Goal: Task Accomplishment & Management: Manage account settings

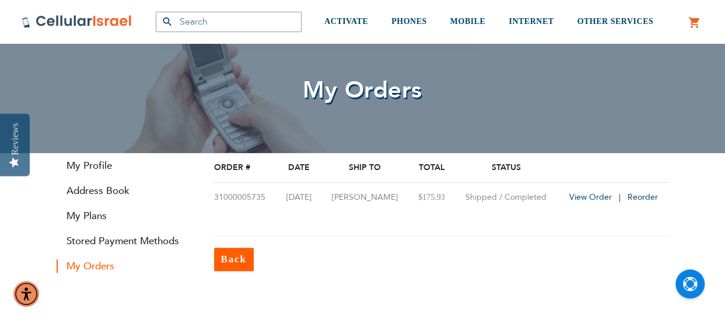
scroll to position [41, 0]
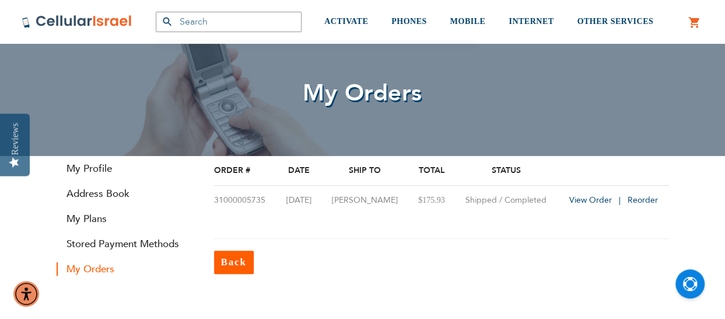
click at [692, 26] on link "0 My Cart" at bounding box center [694, 23] width 13 height 14
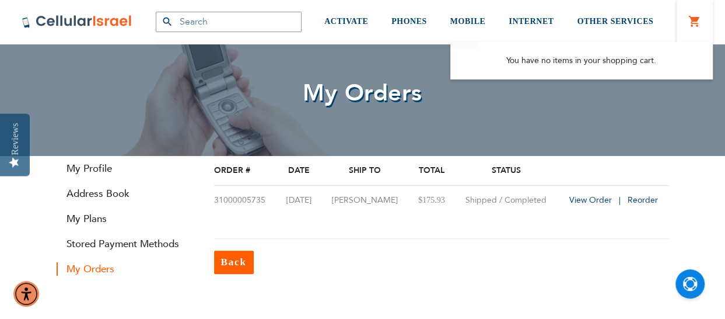
click at [692, 26] on link "0 My Cart" at bounding box center [694, 22] width 13 height 14
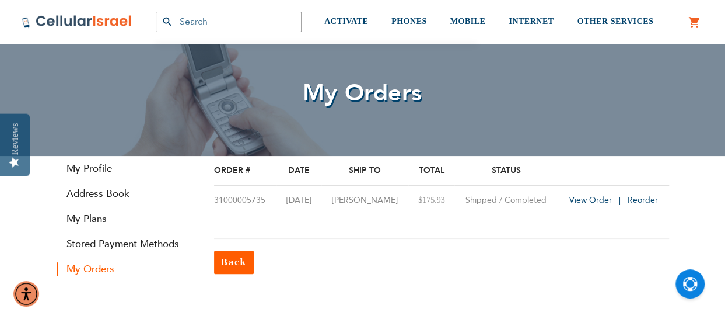
click at [695, 27] on link "0 My Cart" at bounding box center [694, 23] width 13 height 14
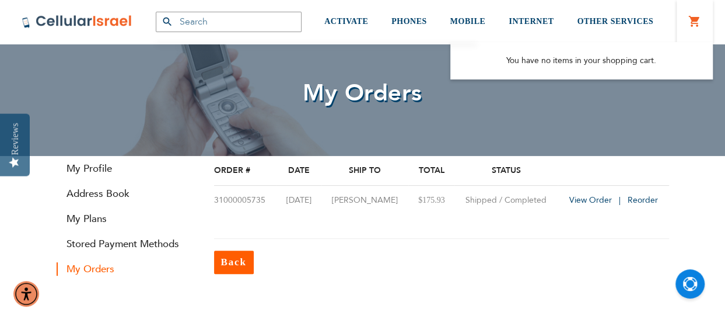
click at [693, 27] on link "0 My Cart" at bounding box center [694, 22] width 13 height 14
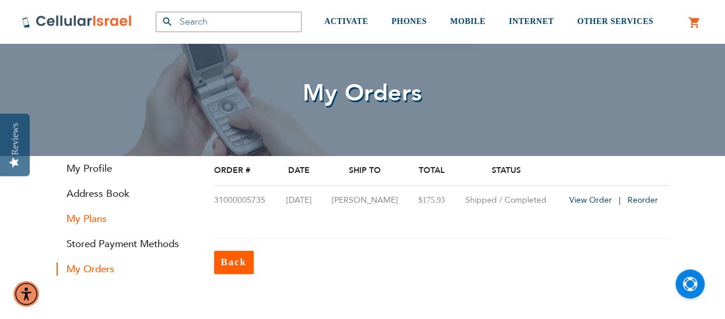
click at [82, 222] on link "My Plans" at bounding box center [127, 218] width 140 height 13
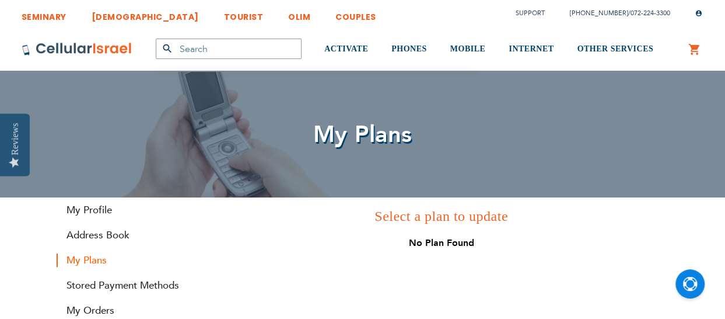
scroll to position [43, 0]
click at [688, 53] on link "0 My Cart" at bounding box center [694, 50] width 13 height 14
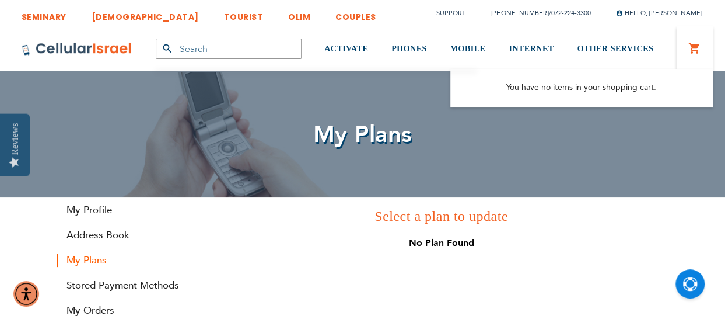
click at [693, 51] on link "0 My Cart" at bounding box center [694, 48] width 13 height 14
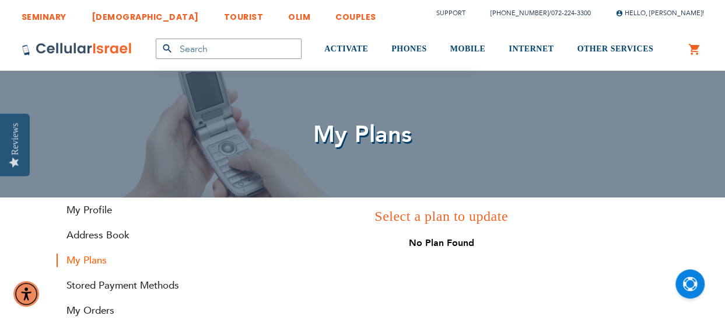
click at [693, 51] on link "0 My Cart" at bounding box center [694, 50] width 13 height 14
